Goal: Task Accomplishment & Management: Complete application form

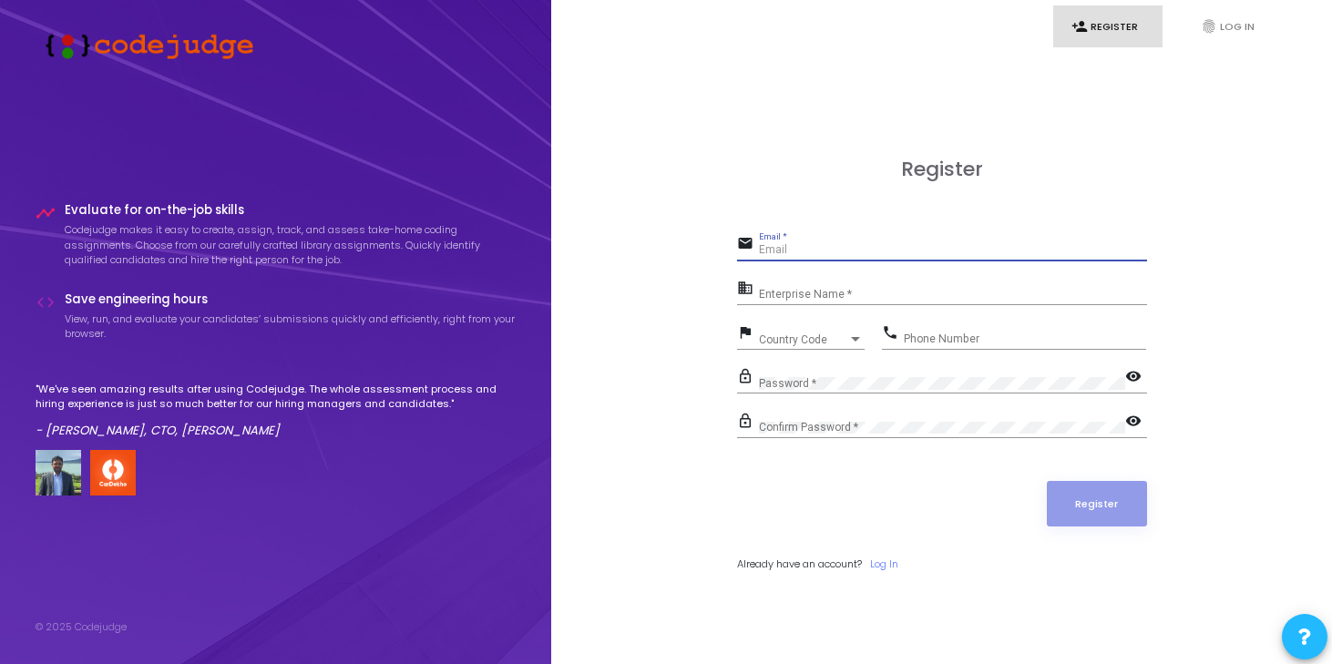
click at [790, 245] on input "Email *" at bounding box center [953, 250] width 388 height 13
click at [836, 250] on input "Email *" at bounding box center [953, 250] width 388 height 13
type input "[EMAIL_ADDRESS][DOMAIN_NAME]"
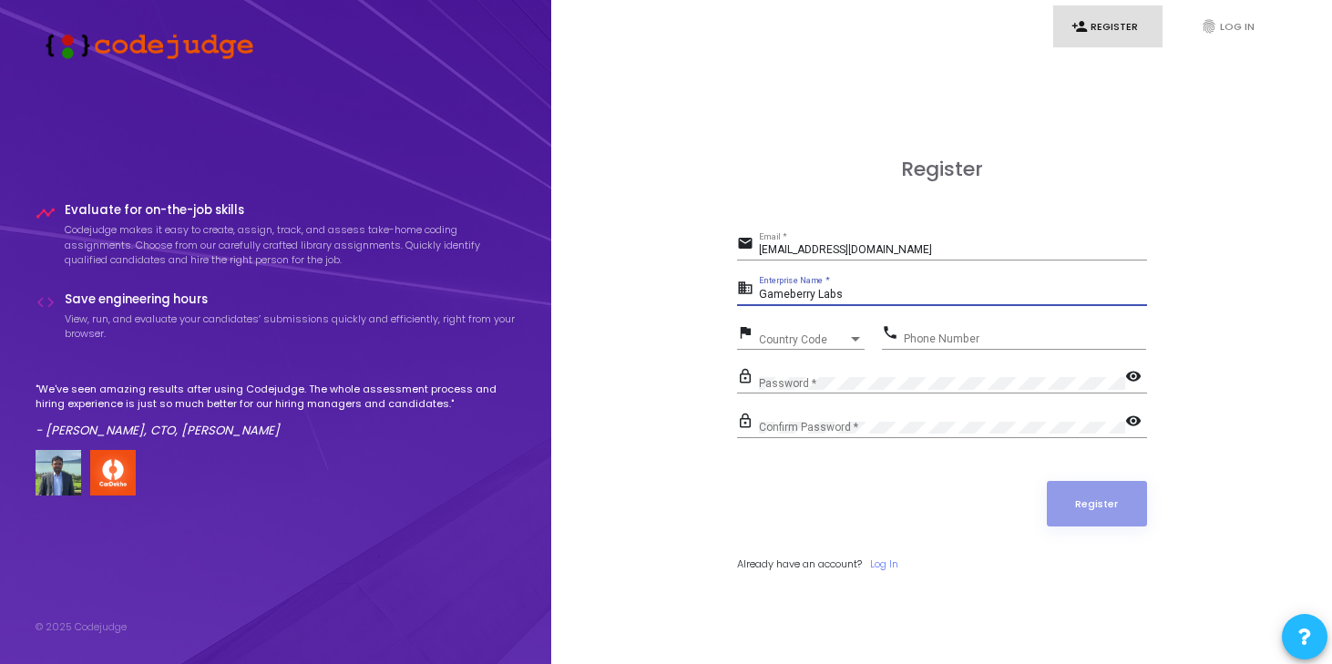
type input "Gameberry Labs"
click at [802, 333] on span "Country Code" at bounding box center [791, 339] width 65 height 12
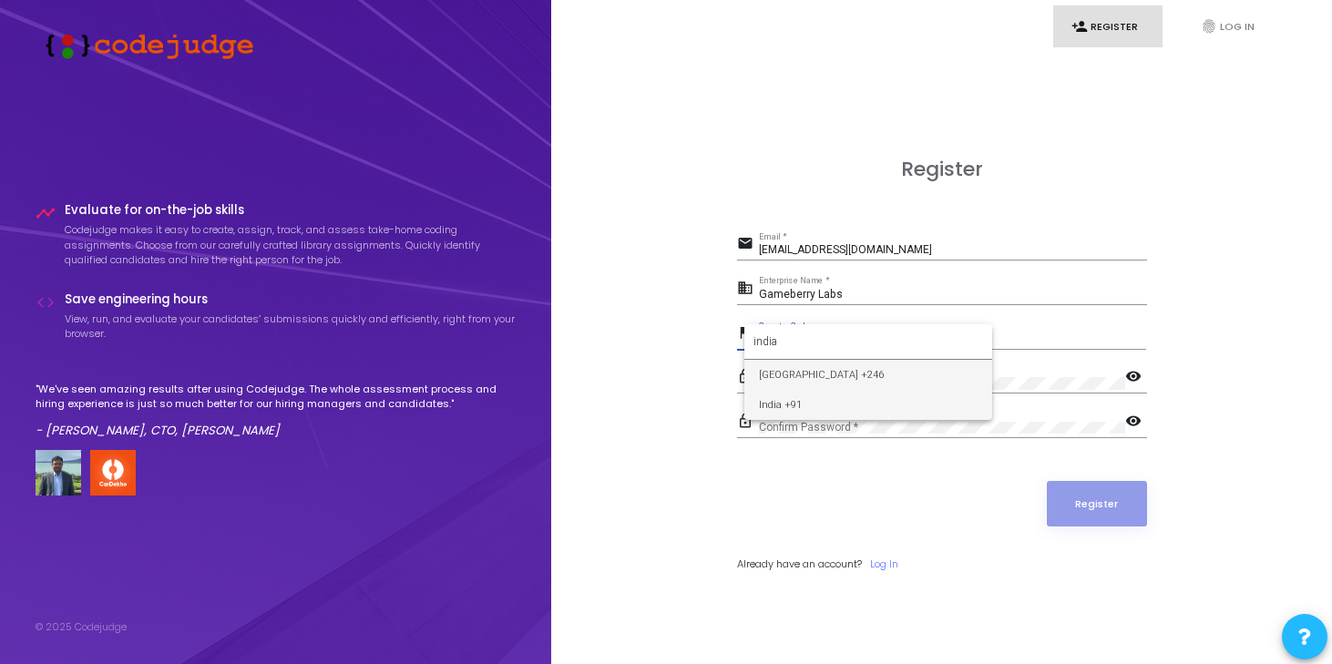
type input "india"
click at [805, 399] on span "India +91" at bounding box center [868, 405] width 219 height 30
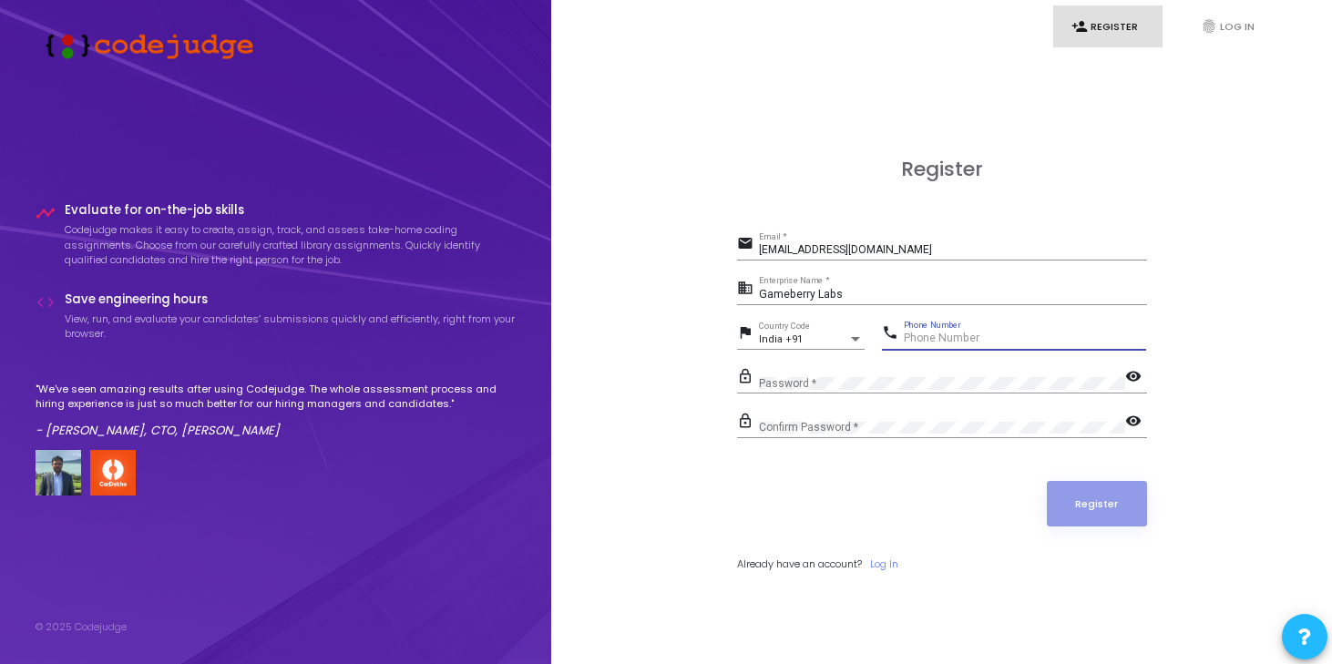
click at [969, 341] on input "Phone Number" at bounding box center [1025, 338] width 242 height 13
click at [912, 341] on input "09982332476" at bounding box center [1025, 338] width 242 height 13
type input "9982332476"
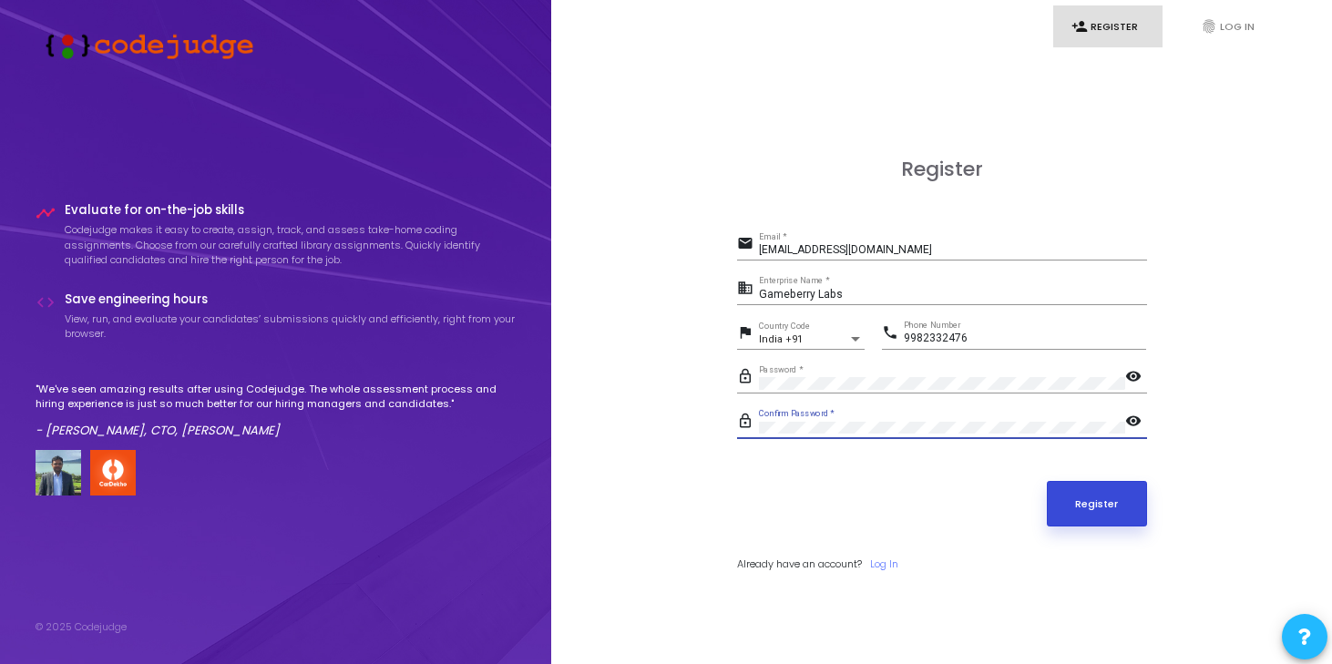
click at [1103, 486] on button "Register" at bounding box center [1097, 504] width 100 height 46
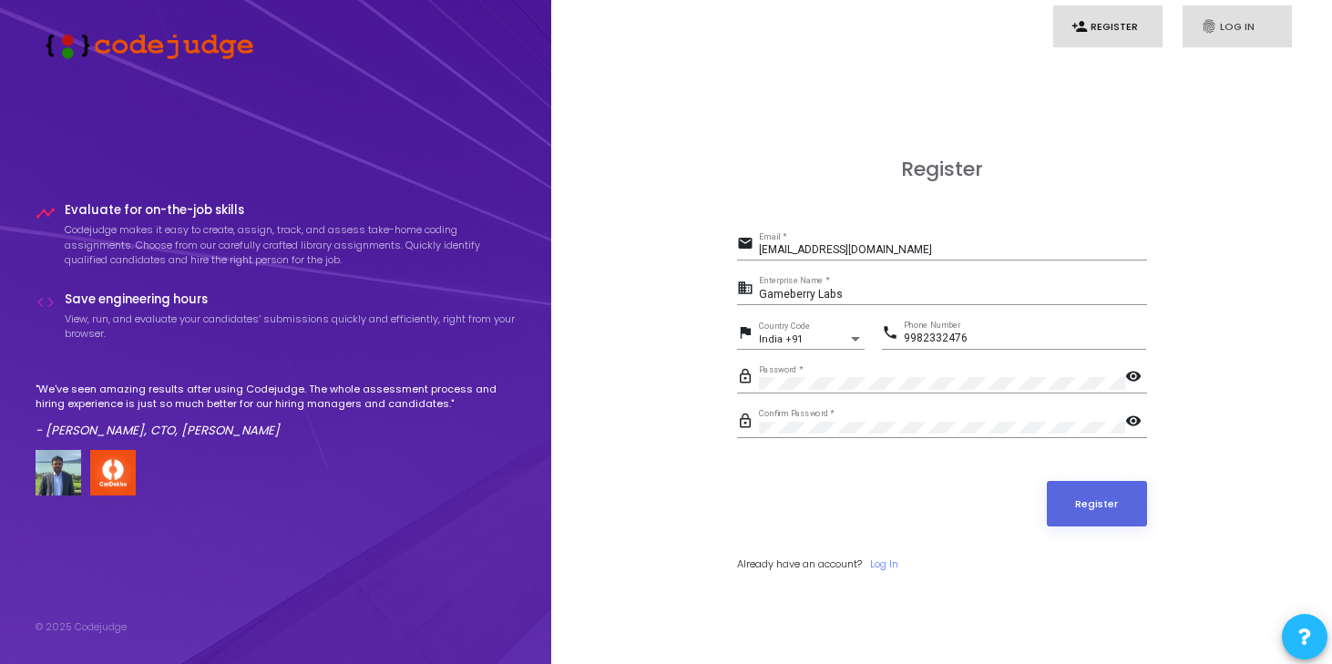
click at [1230, 33] on link "fingerprint Log In" at bounding box center [1236, 26] width 109 height 43
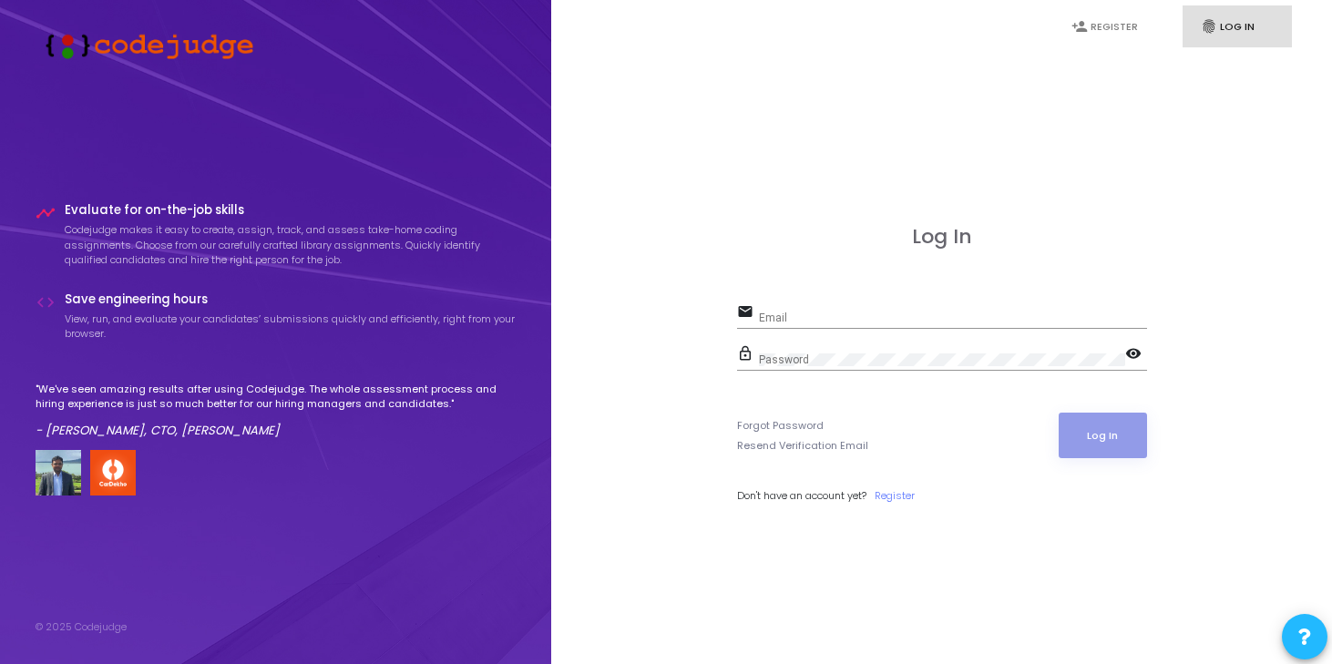
click at [1244, 29] on link "fingerprint Log In" at bounding box center [1236, 26] width 109 height 43
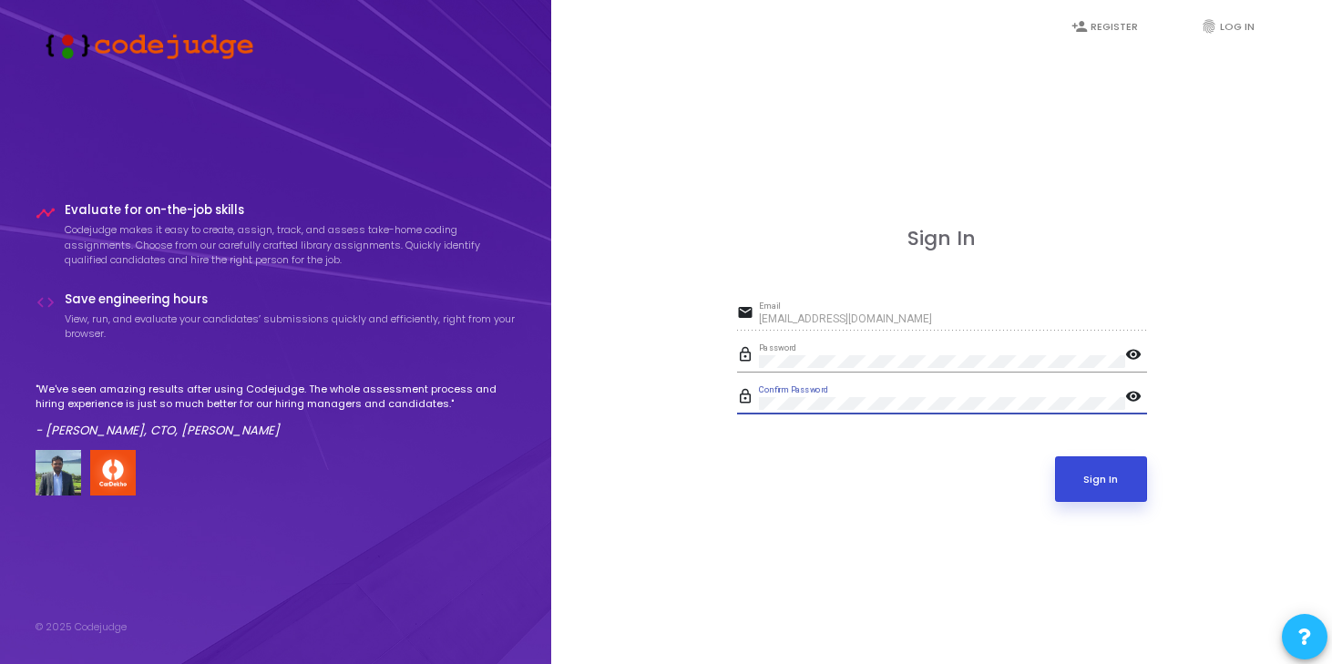
click at [1117, 476] on button "Sign In" at bounding box center [1101, 479] width 92 height 46
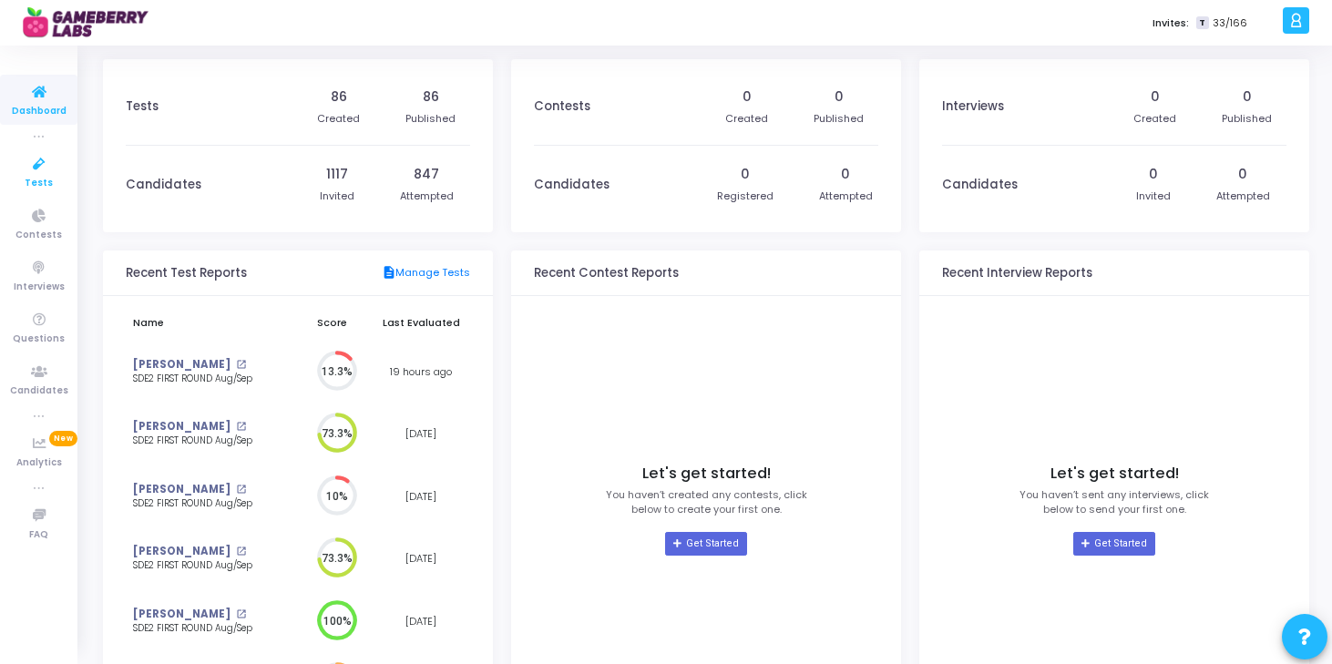
click at [33, 173] on icon at bounding box center [39, 164] width 38 height 23
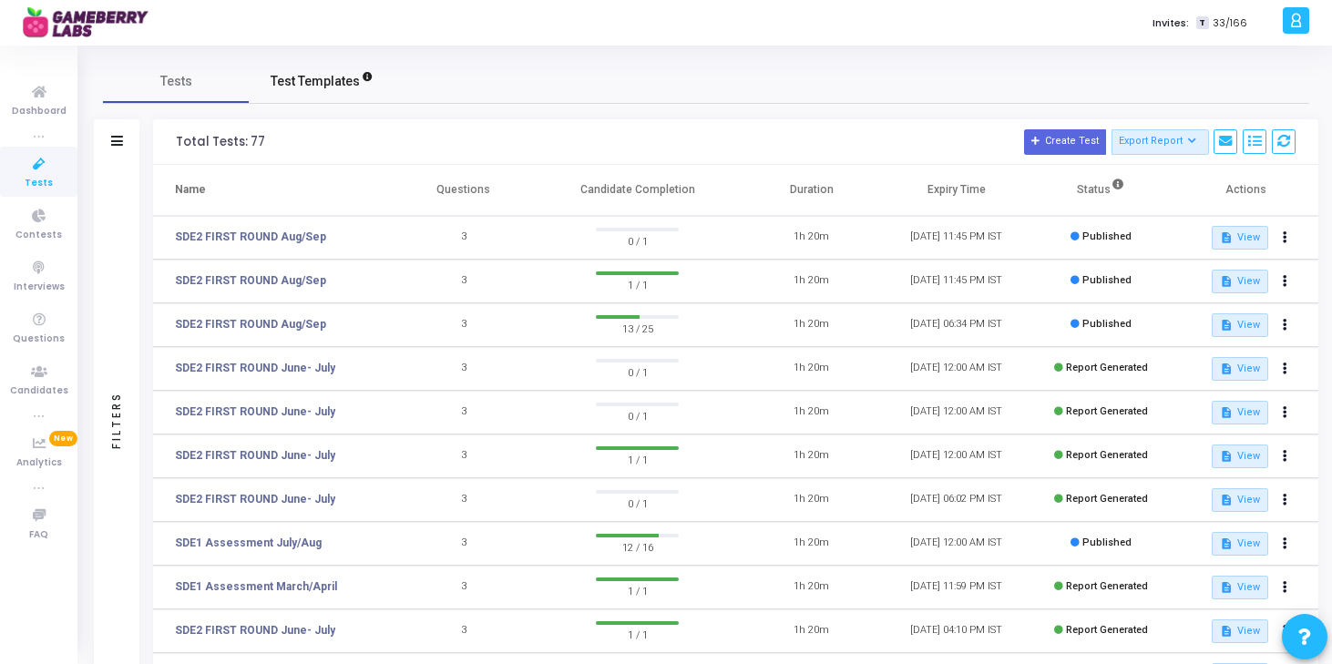
click at [340, 75] on span "Test Templates" at bounding box center [315, 81] width 89 height 19
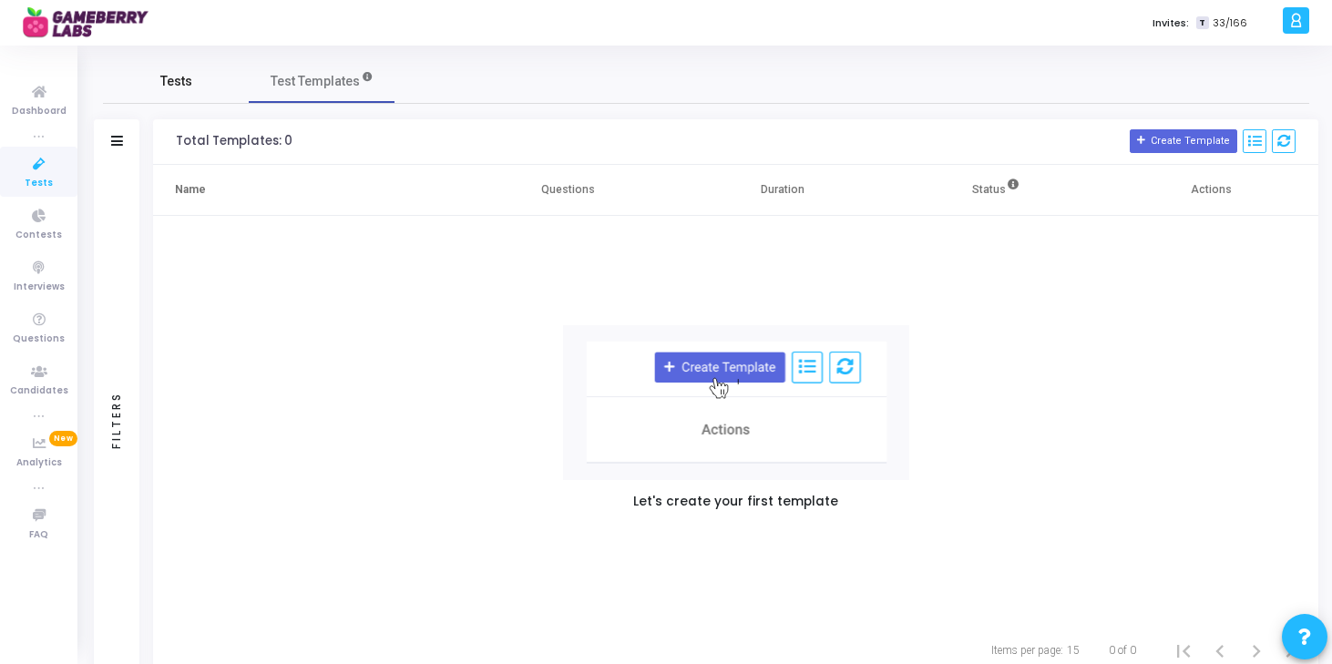
click at [169, 67] on link "Tests" at bounding box center [176, 81] width 146 height 44
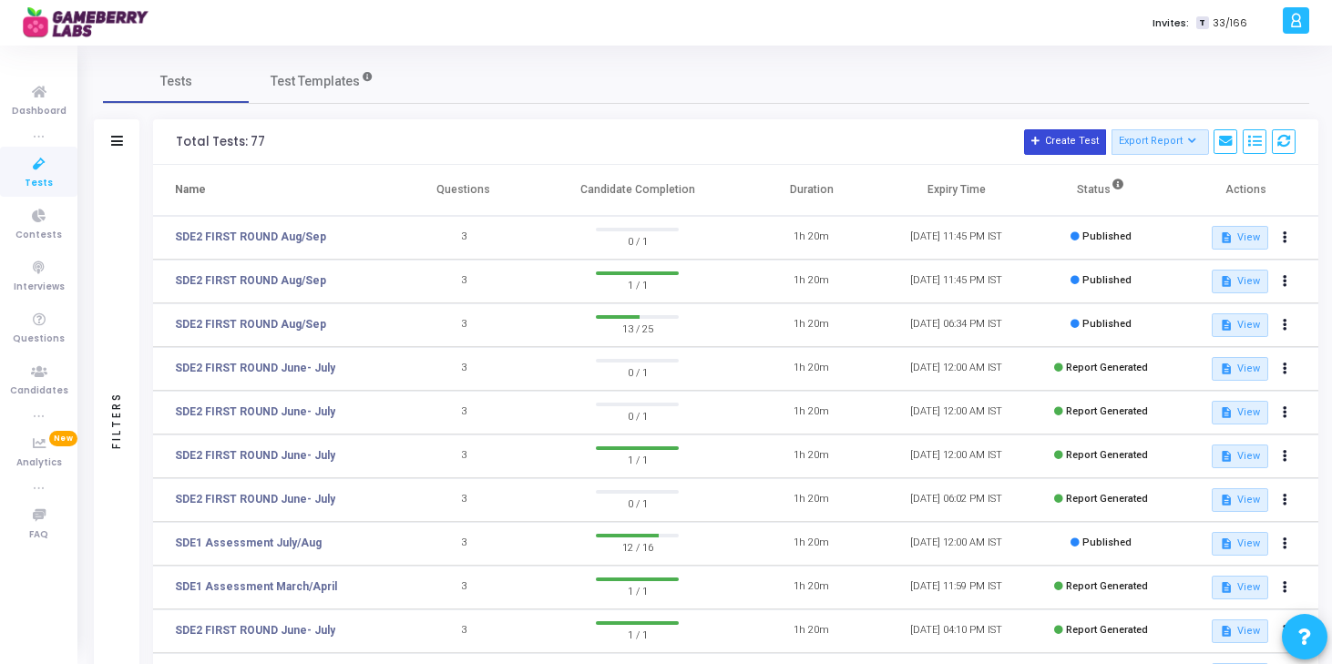
click at [1071, 140] on button "Create Test" at bounding box center [1065, 142] width 82 height 26
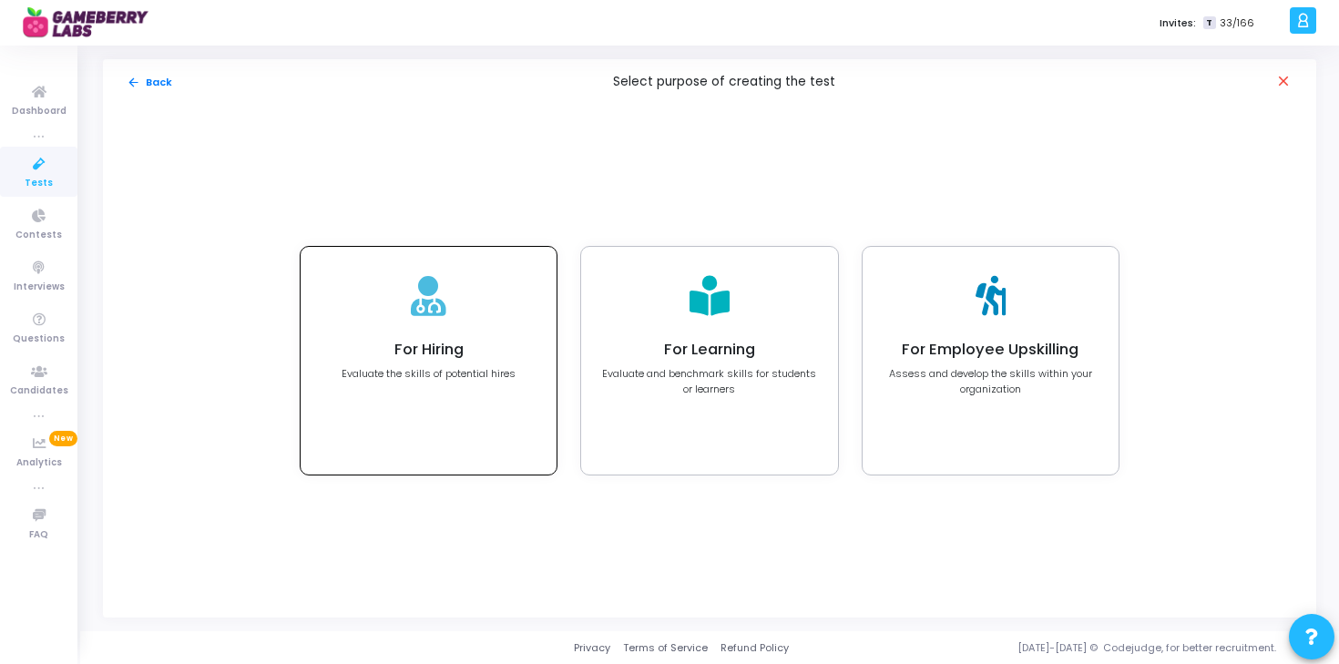
click at [424, 391] on div "For Hiring Evaluate the skills of potential hires" at bounding box center [429, 361] width 256 height 228
